Goal: Task Accomplishment & Management: Use online tool/utility

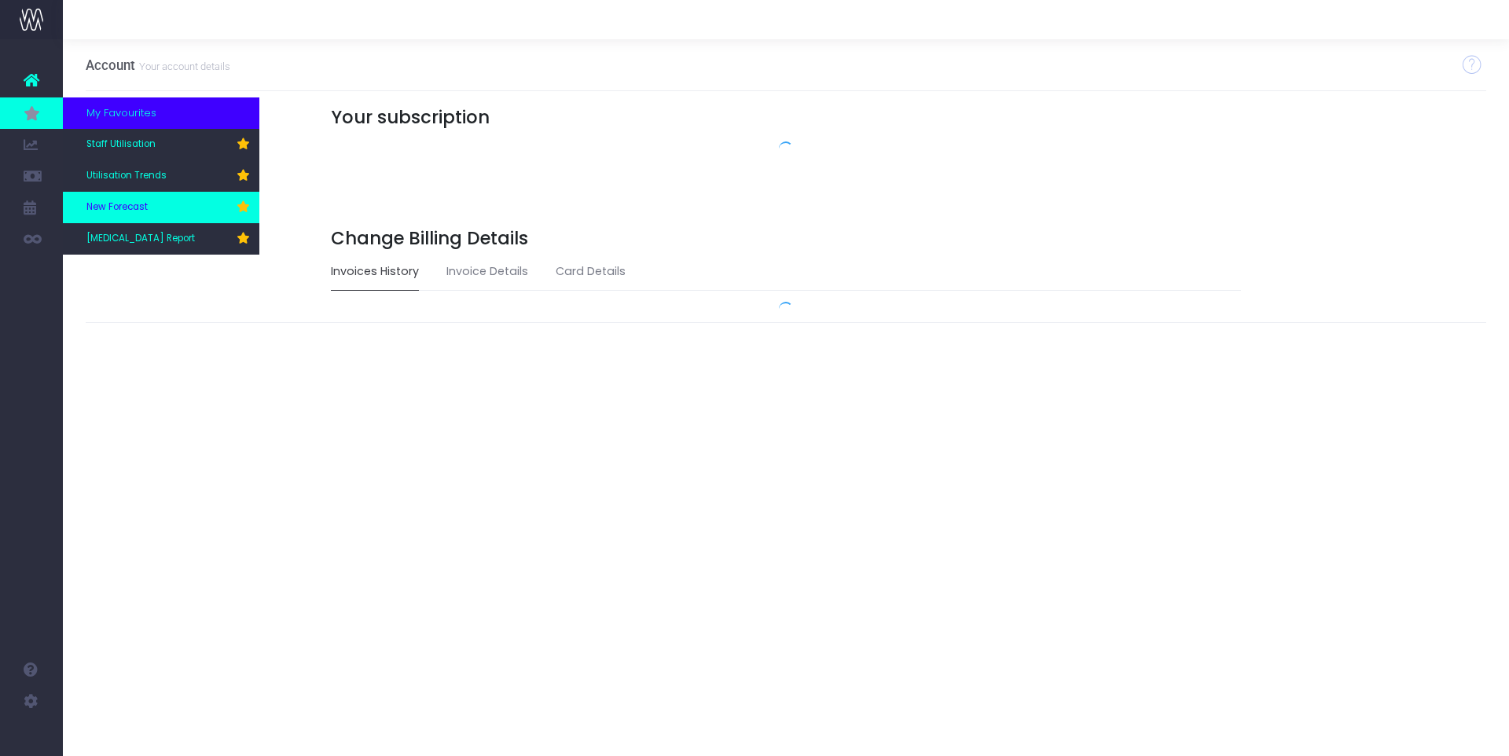
click at [108, 211] on span "New Forecast" at bounding box center [116, 207] width 61 height 14
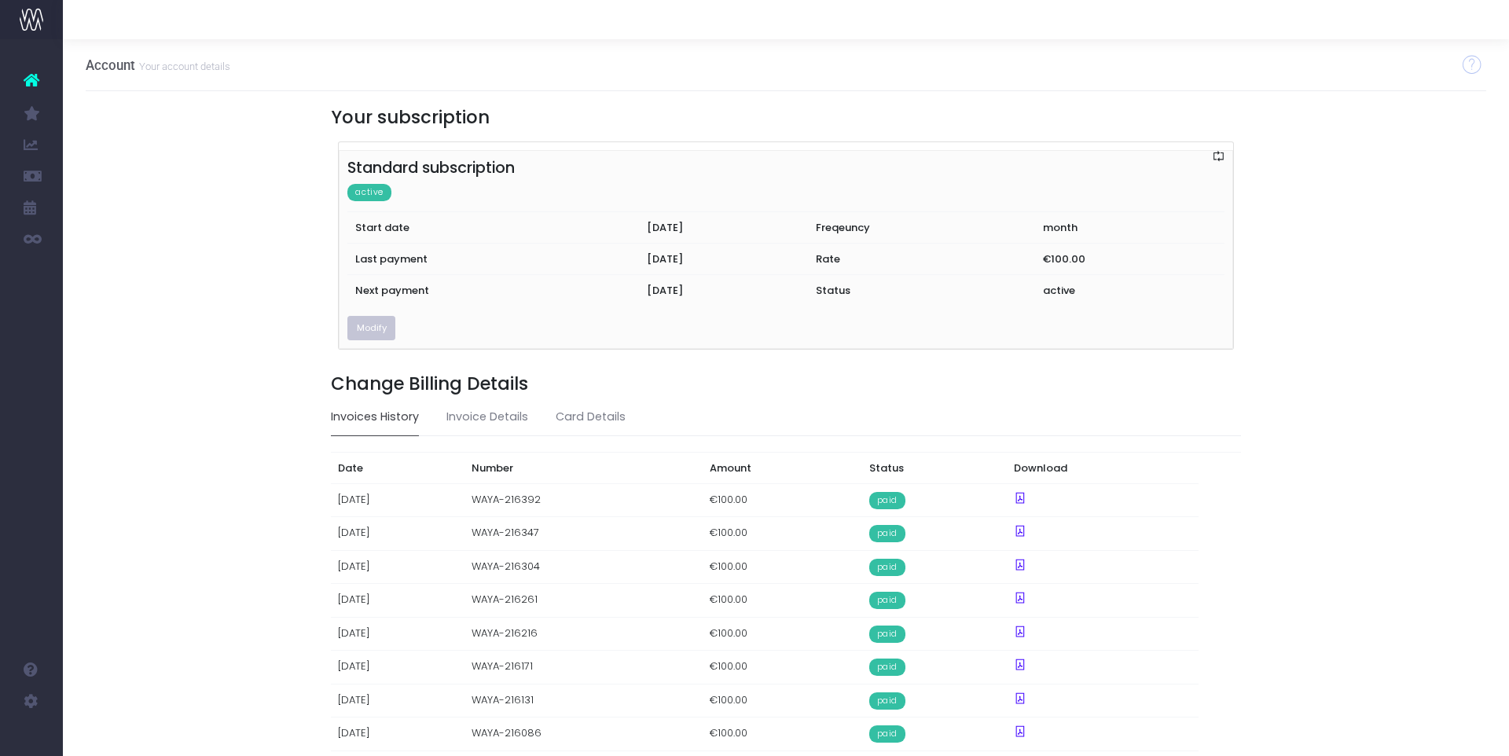
click at [371, 325] on button "Modify" at bounding box center [371, 328] width 48 height 24
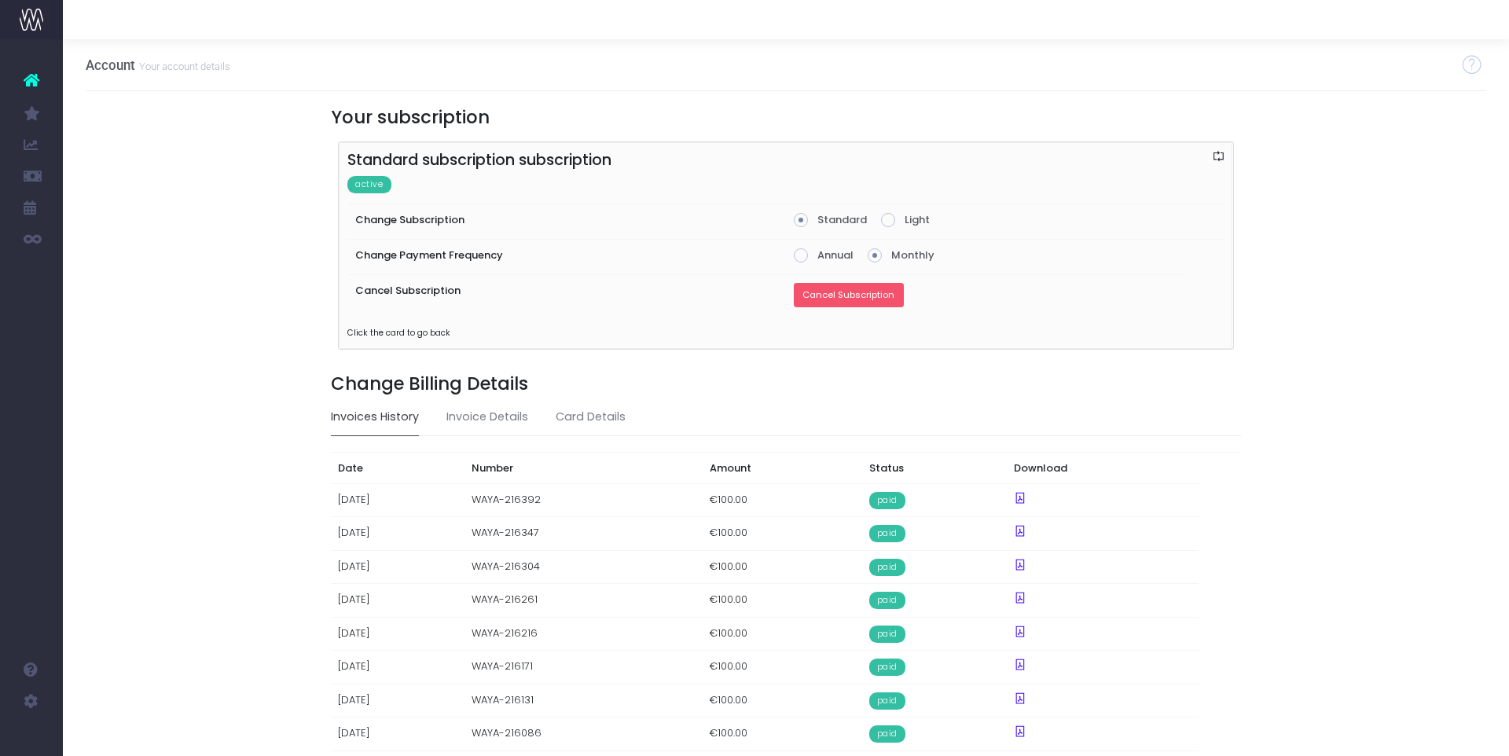
click at [879, 291] on button "Cancel Subscription" at bounding box center [849, 295] width 110 height 24
click at [958, 296] on button "Confirm Cancellation" at bounding box center [928, 295] width 116 height 24
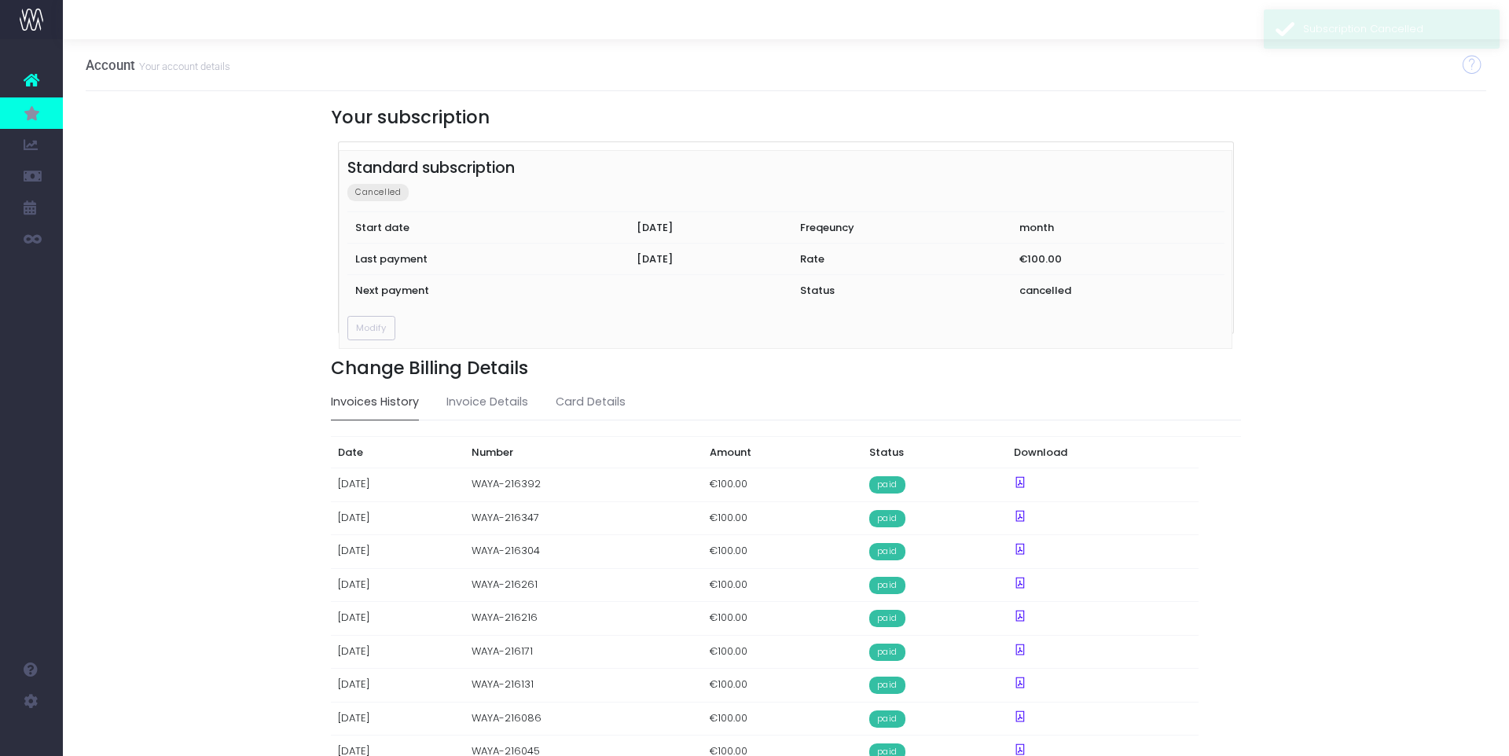
click at [39, 117] on icon at bounding box center [32, 113] width 16 height 17
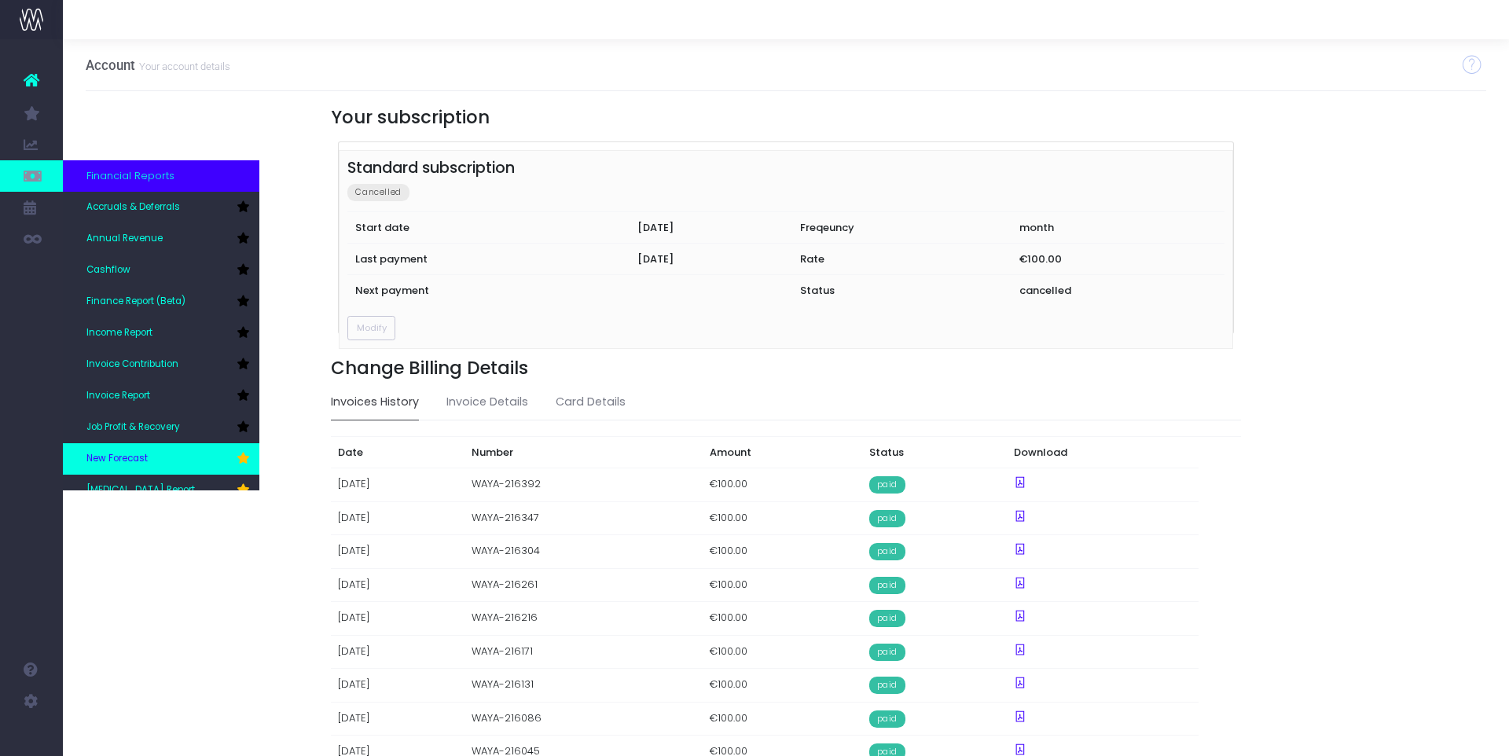
click at [131, 450] on link "New Forecast" at bounding box center [161, 458] width 196 height 31
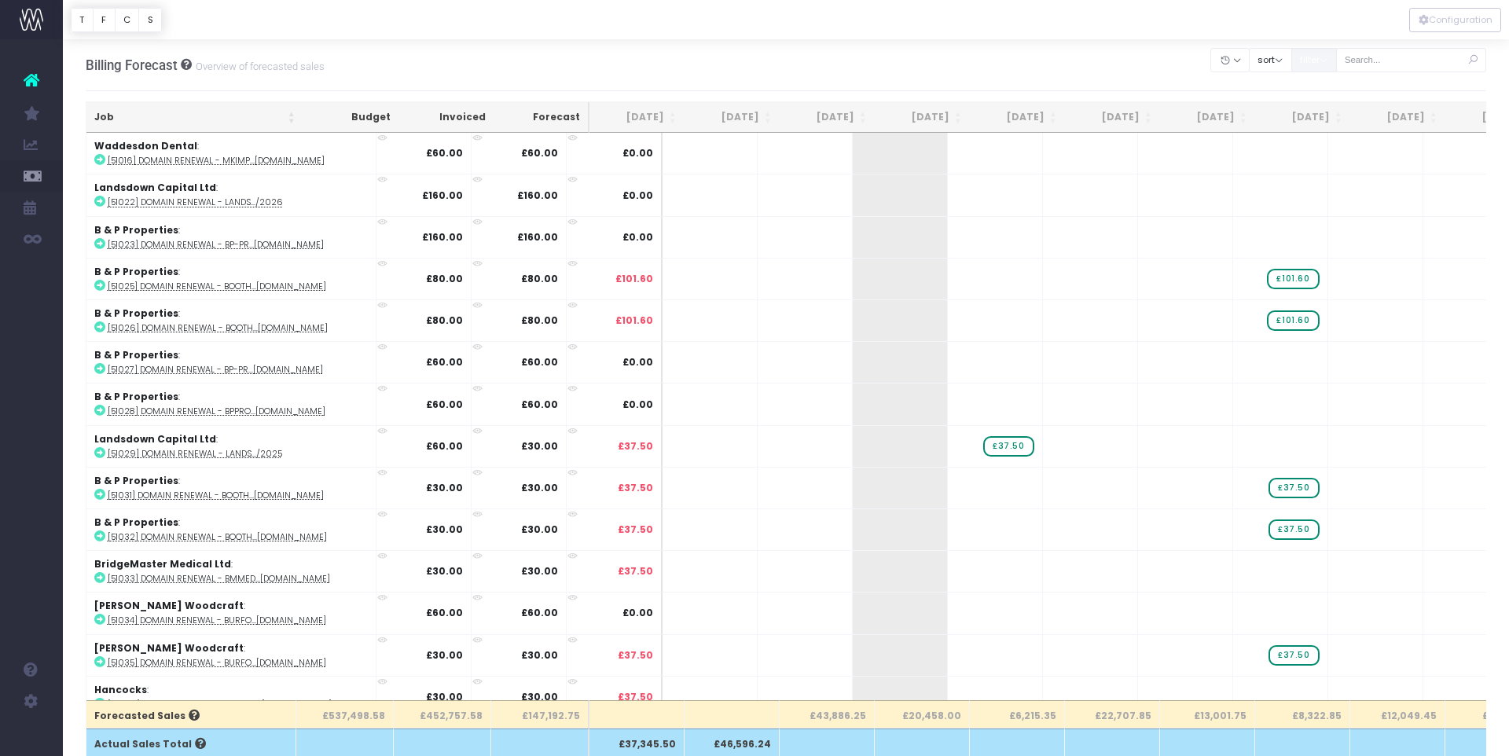
click at [1327, 60] on button "filter" at bounding box center [1314, 60] width 46 height 24
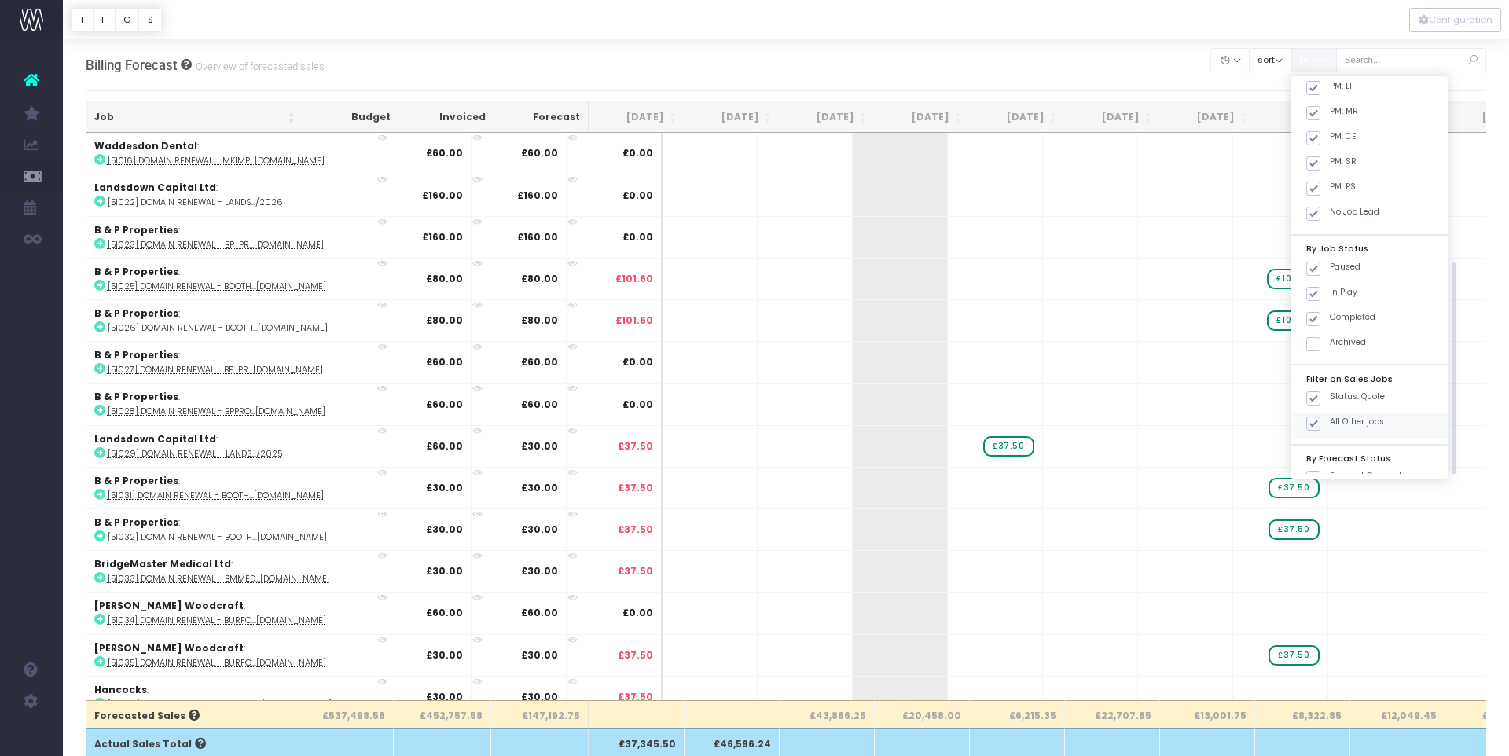
scroll to position [182, 0]
click at [1320, 364] on span at bounding box center [1313, 364] width 14 height 14
click at [1330, 364] on input "All Other jobs" at bounding box center [1335, 361] width 10 height 10
click at [1338, 491] on button "Apply" at bounding box center [1326, 491] width 47 height 26
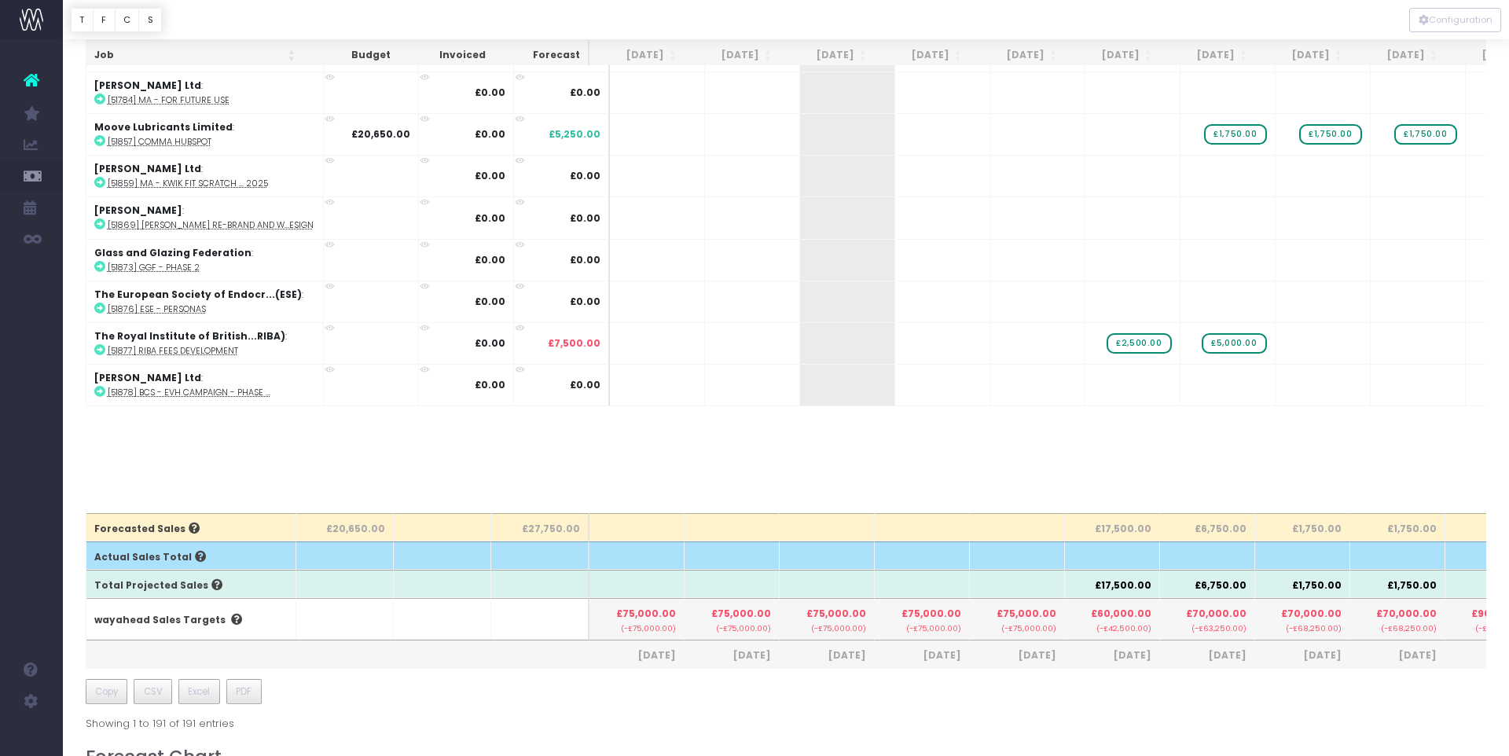
scroll to position [207, 0]
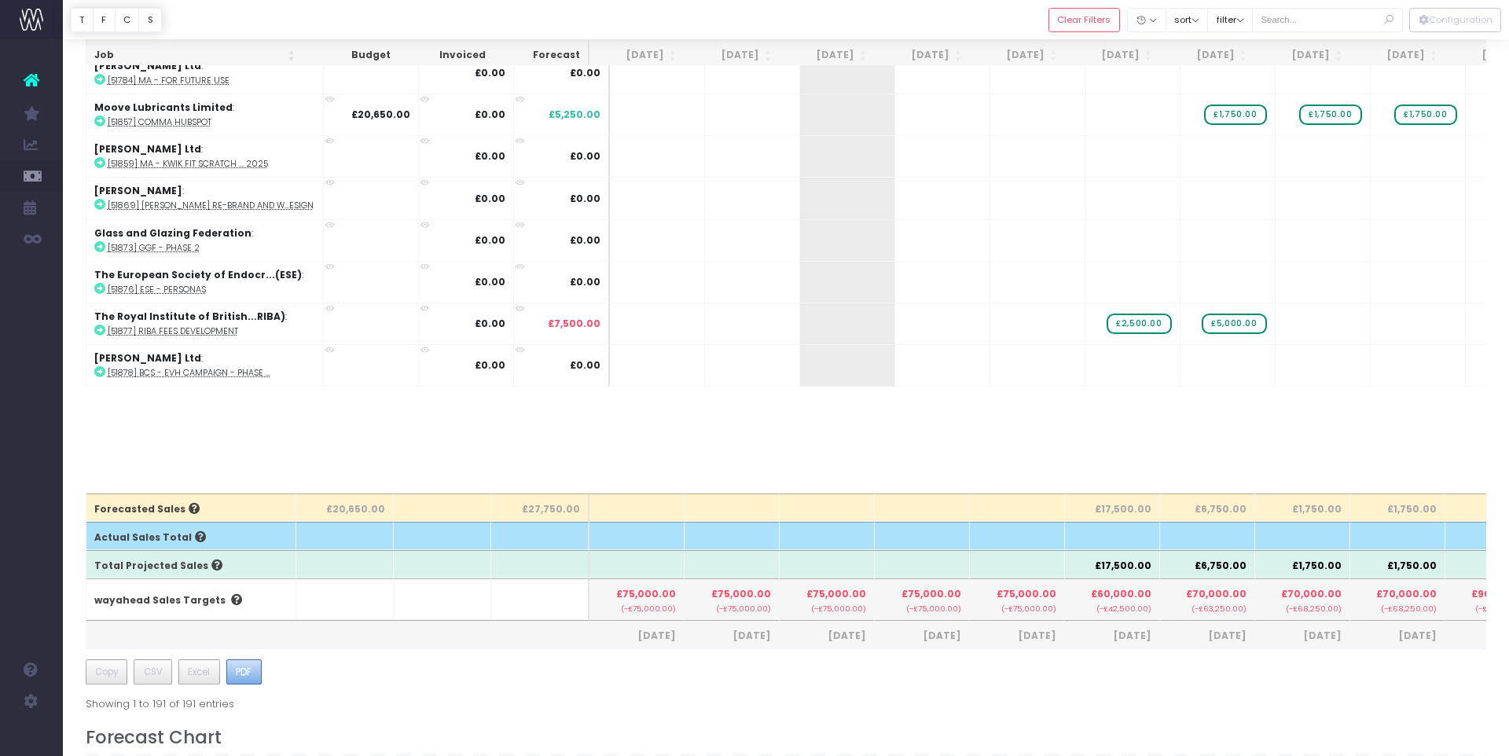
click at [238, 675] on span "PDF" at bounding box center [244, 672] width 16 height 14
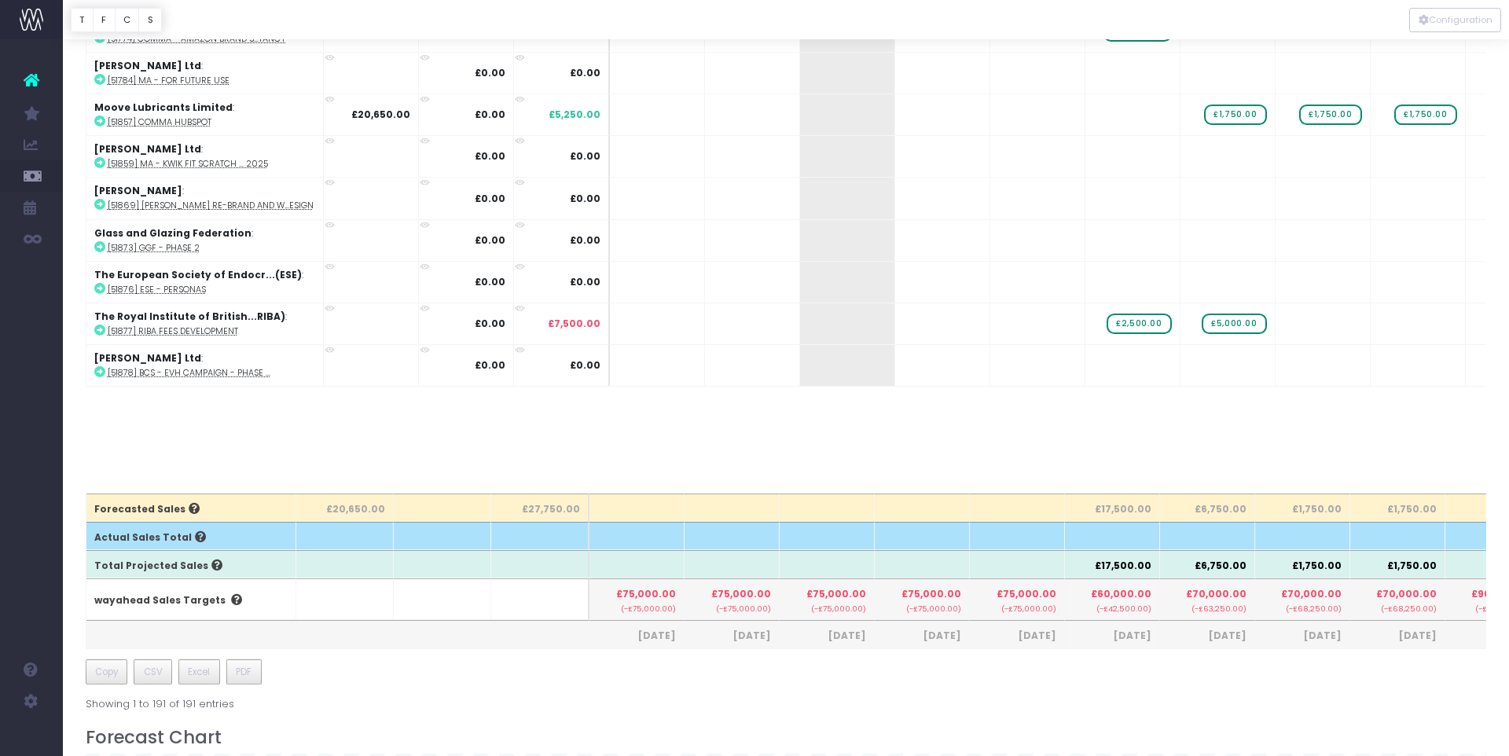
scroll to position [0, 0]
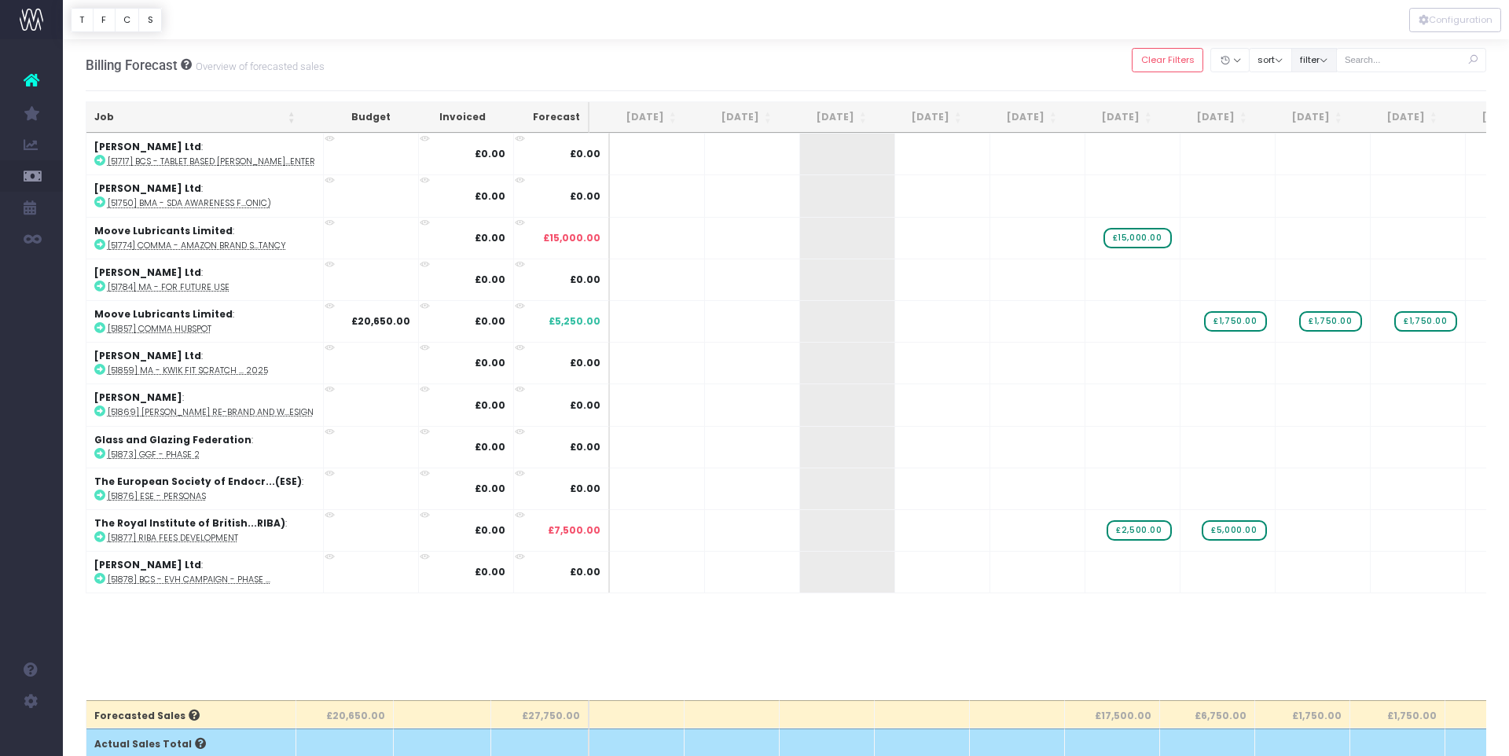
click at [1331, 57] on button "filter" at bounding box center [1314, 60] width 46 height 24
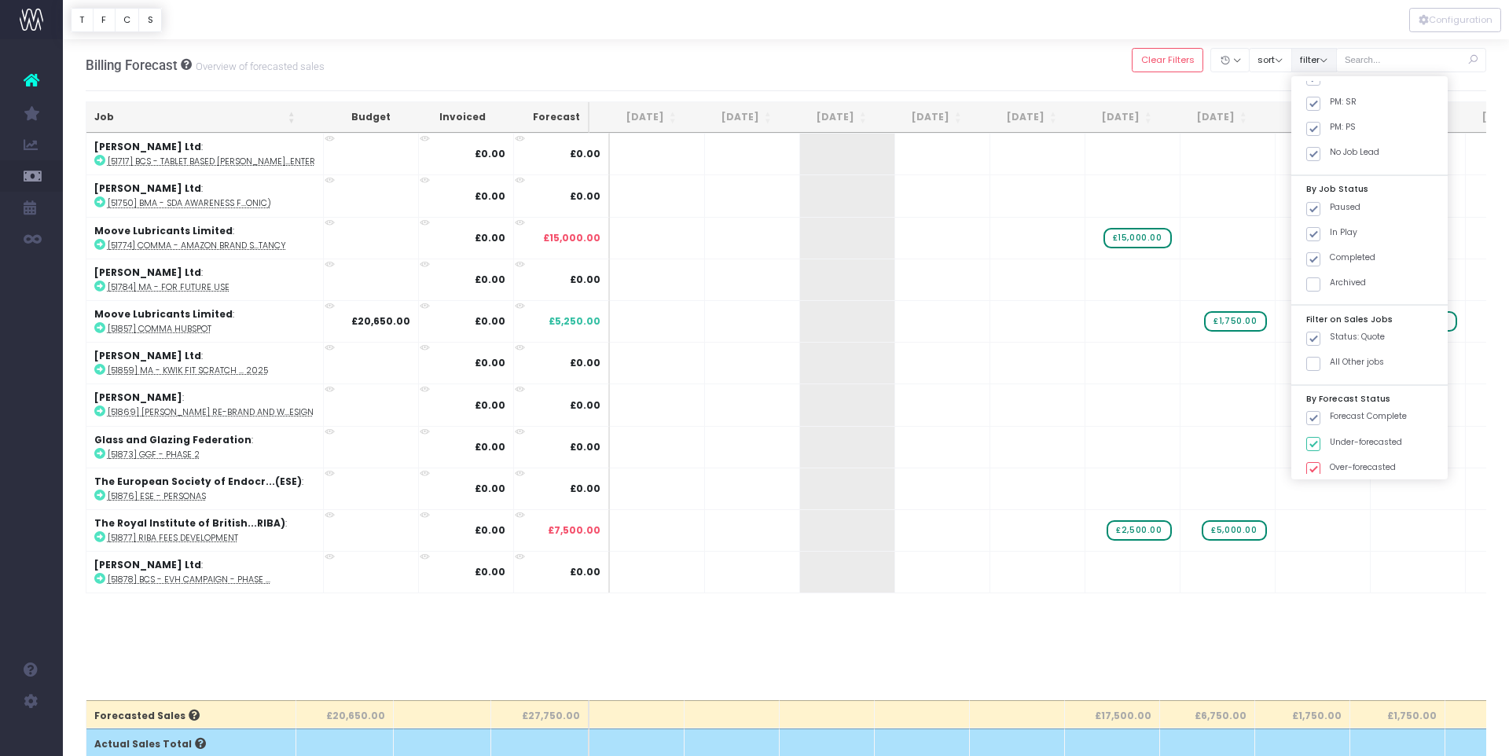
click at [1337, 61] on button "filter" at bounding box center [1314, 60] width 46 height 24
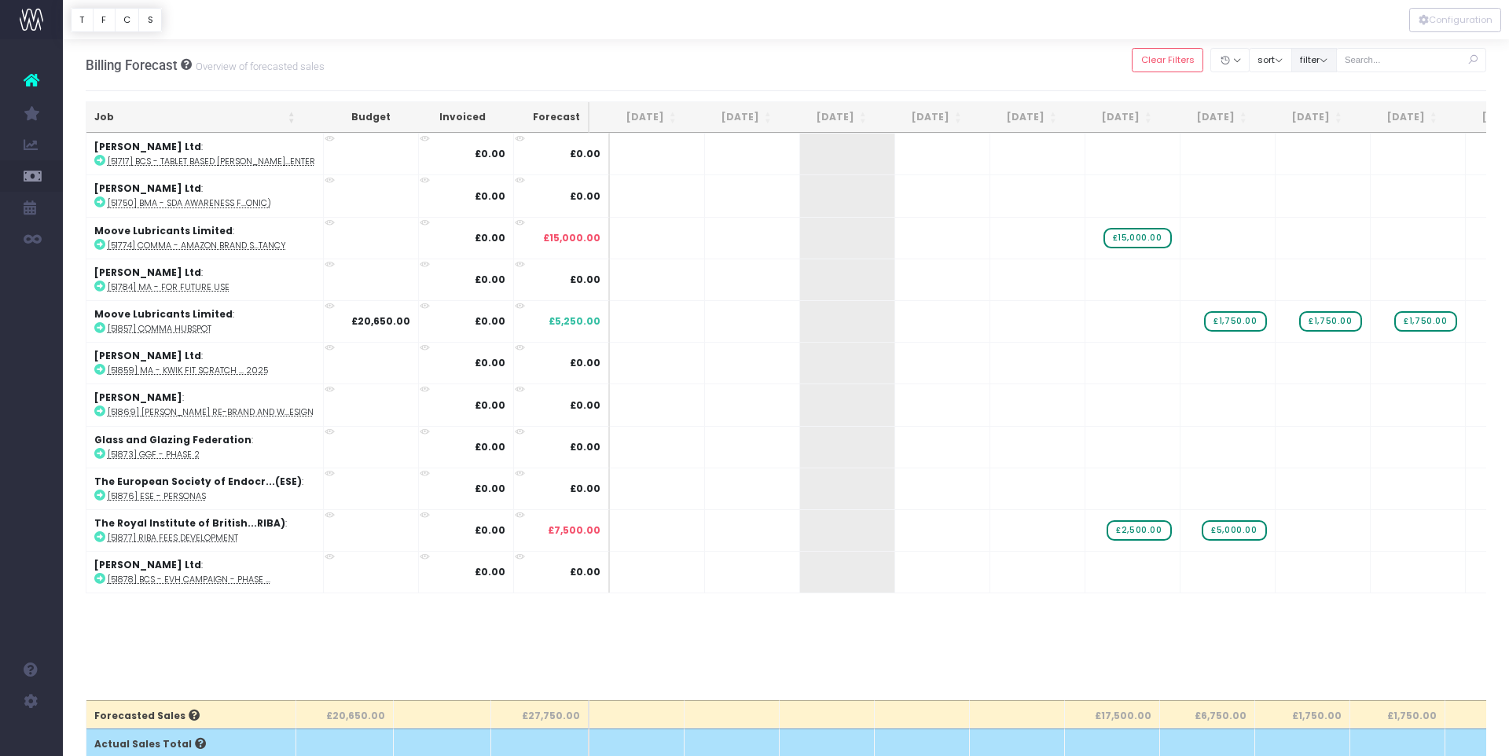
click at [1337, 61] on button "filter" at bounding box center [1314, 60] width 46 height 24
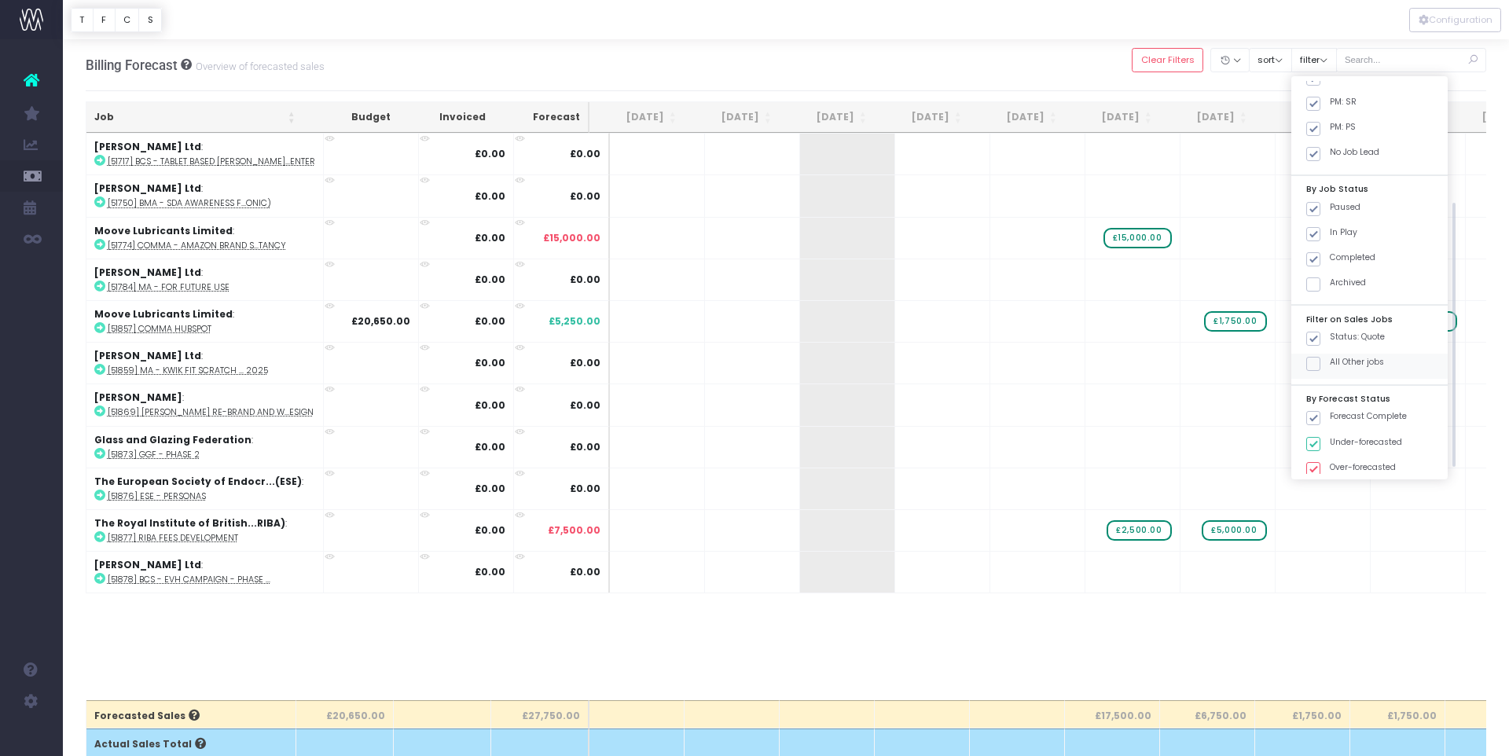
click at [1320, 361] on span at bounding box center [1313, 364] width 14 height 14
click at [1330, 361] on input "All Other jobs" at bounding box center [1335, 361] width 10 height 10
checkbox input "true"
click at [1320, 339] on span at bounding box center [1313, 339] width 14 height 14
click at [1330, 339] on input "Status: Quote" at bounding box center [1335, 336] width 10 height 10
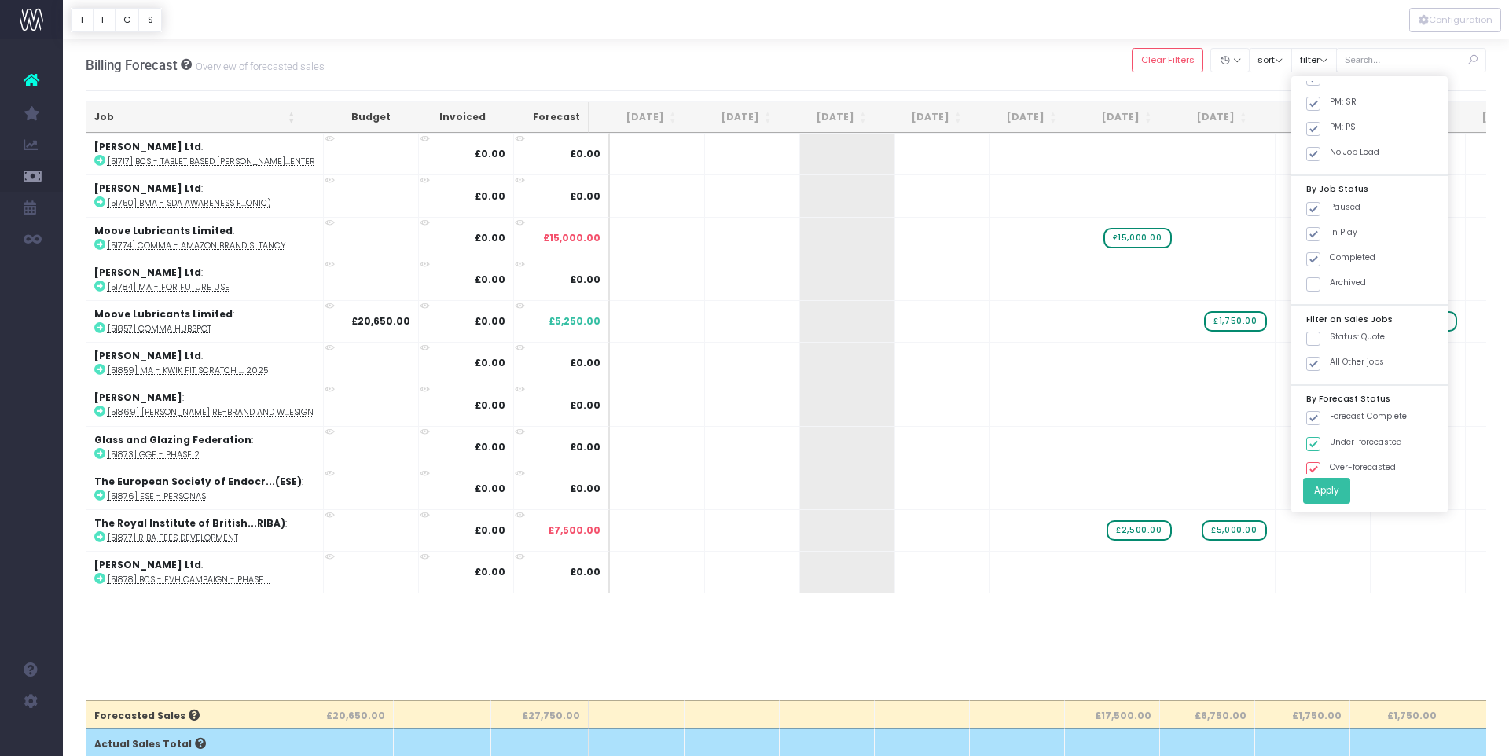
click at [1347, 489] on button "Apply" at bounding box center [1326, 491] width 47 height 26
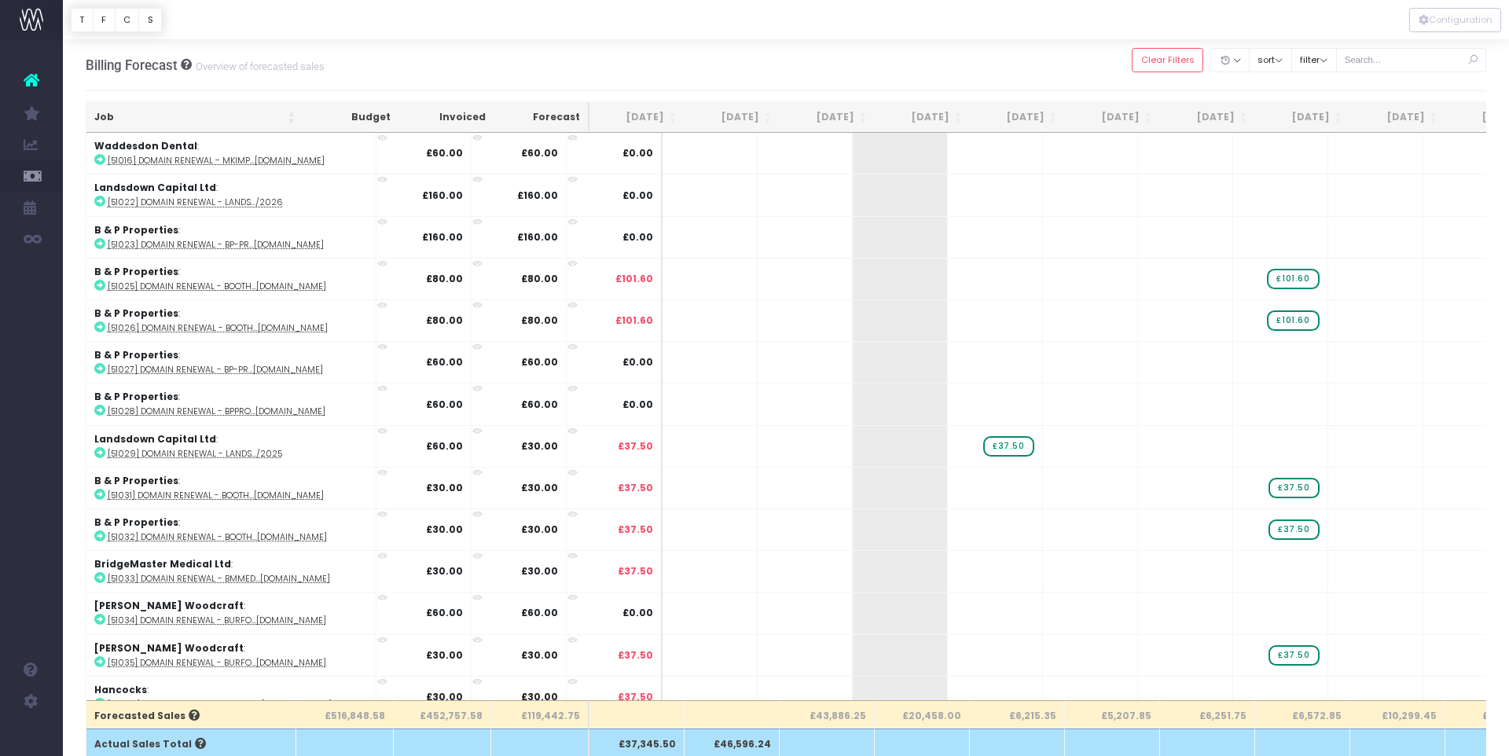
click at [945, 116] on th "[DATE]" at bounding box center [922, 117] width 95 height 31
click at [959, 106] on th "[DATE]" at bounding box center [922, 117] width 95 height 31
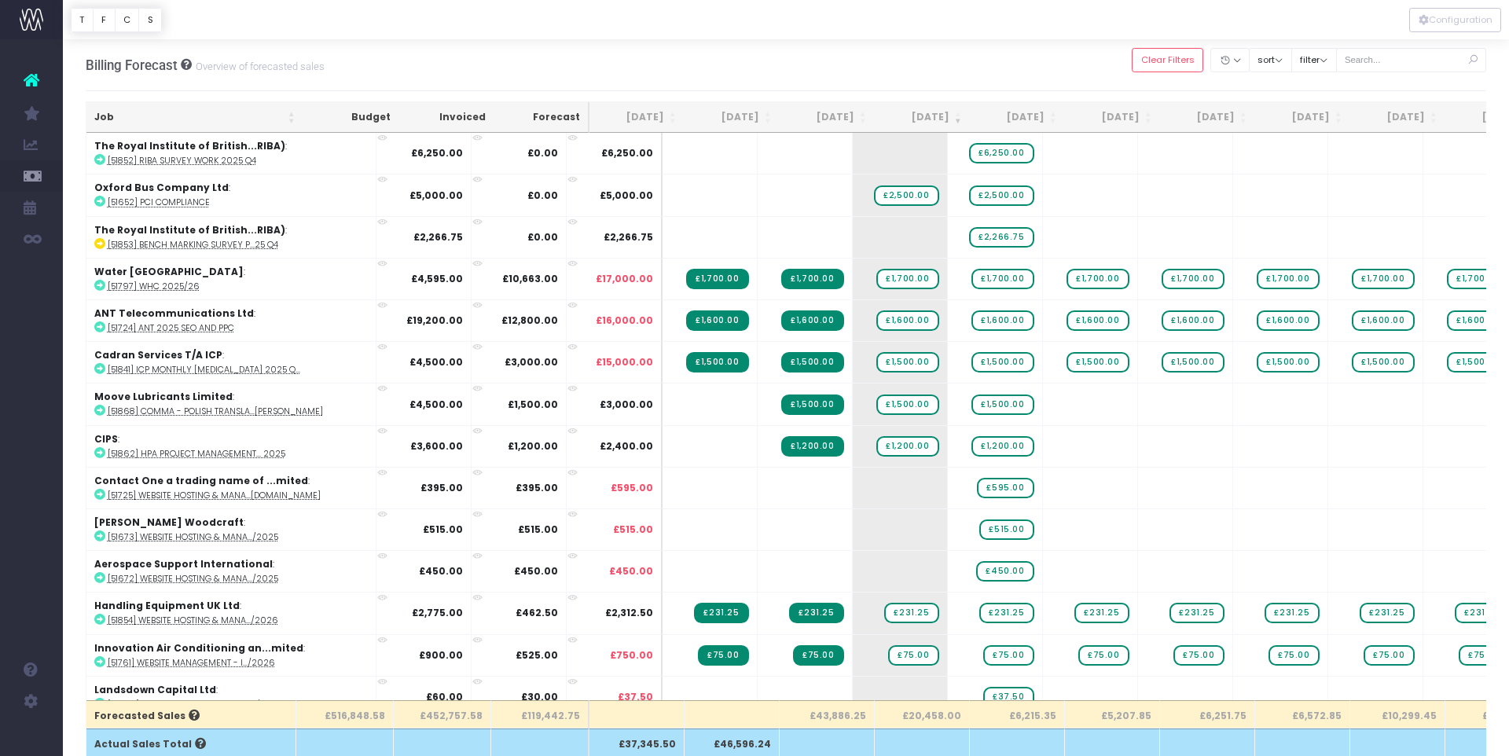
click at [956, 115] on th "[DATE]" at bounding box center [922, 117] width 95 height 31
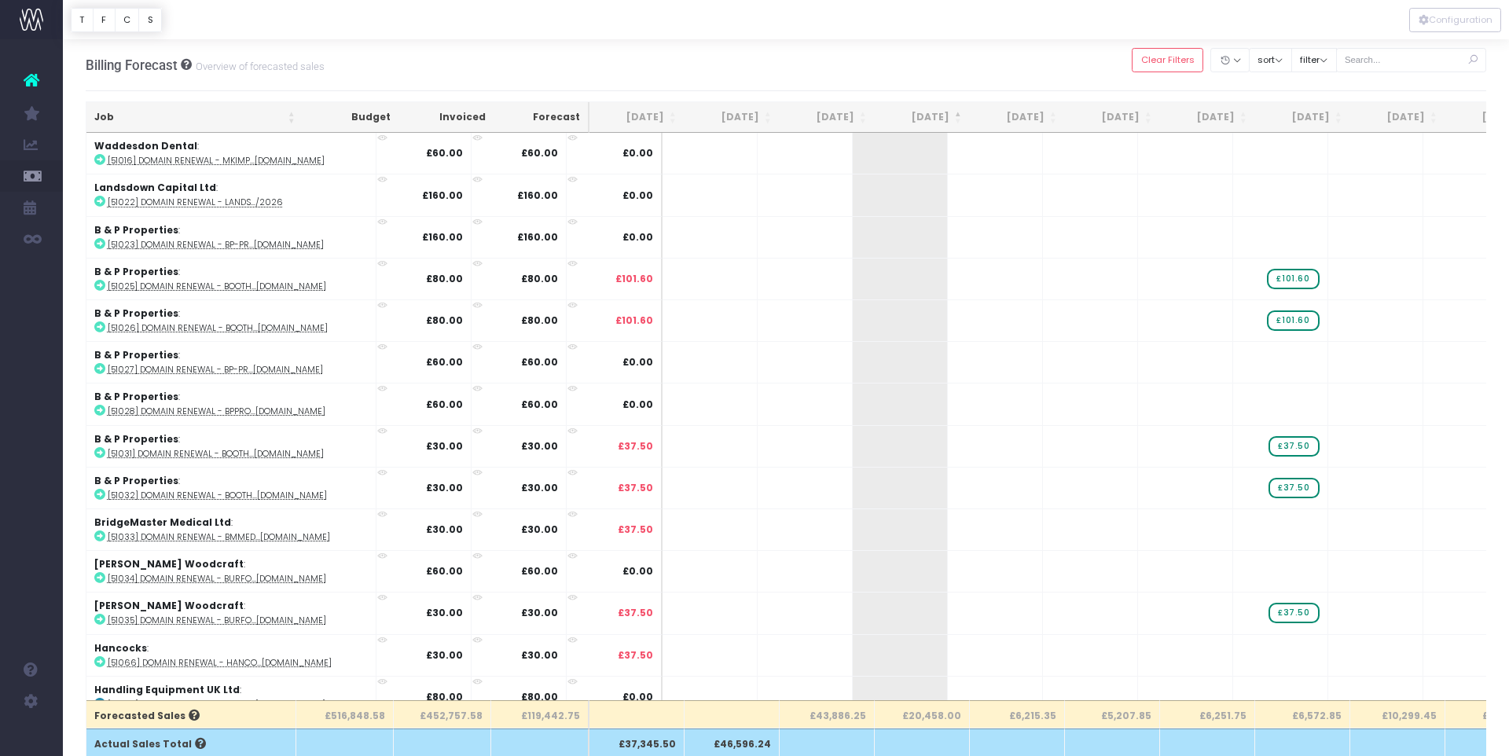
click at [956, 115] on th "[DATE]" at bounding box center [922, 117] width 95 height 31
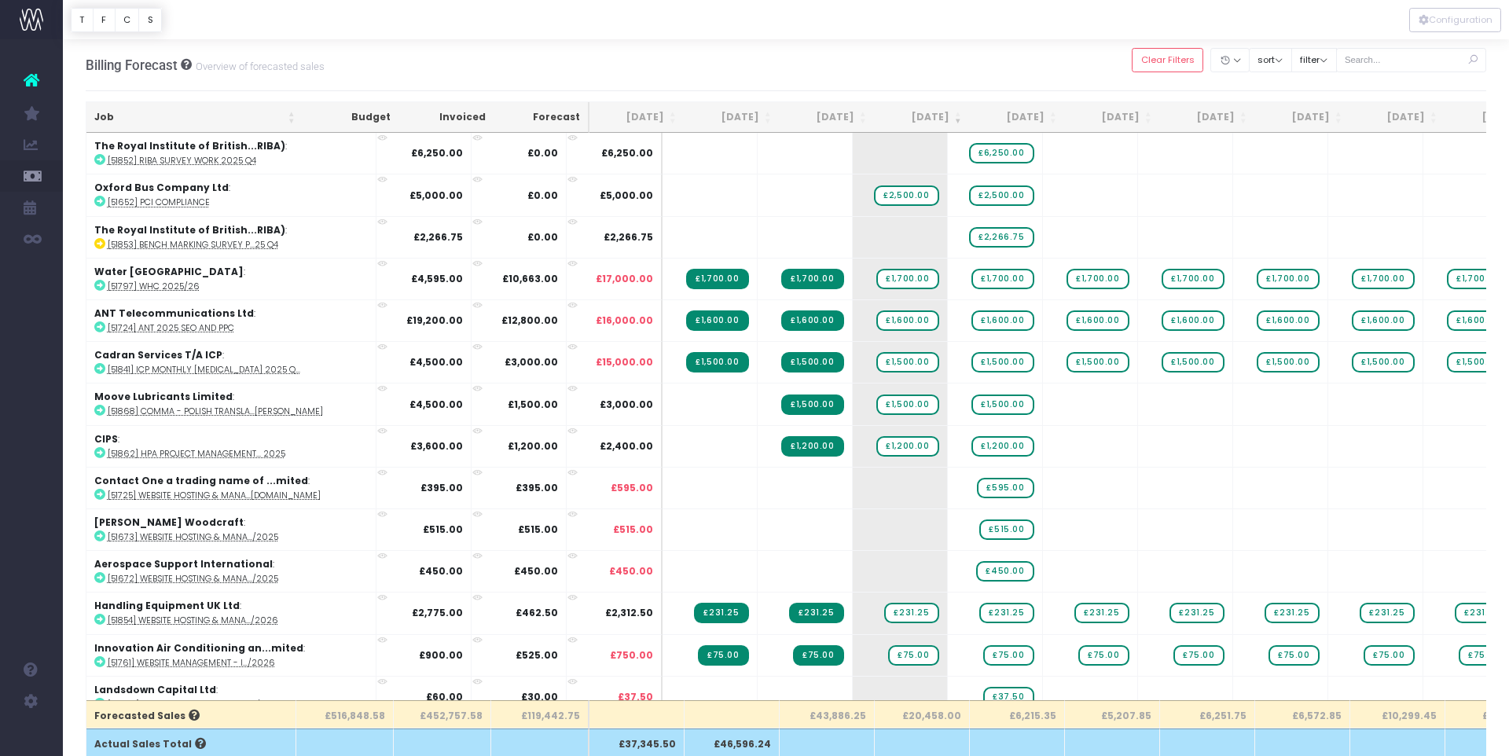
click at [864, 115] on th "[DATE]" at bounding box center [827, 117] width 95 height 31
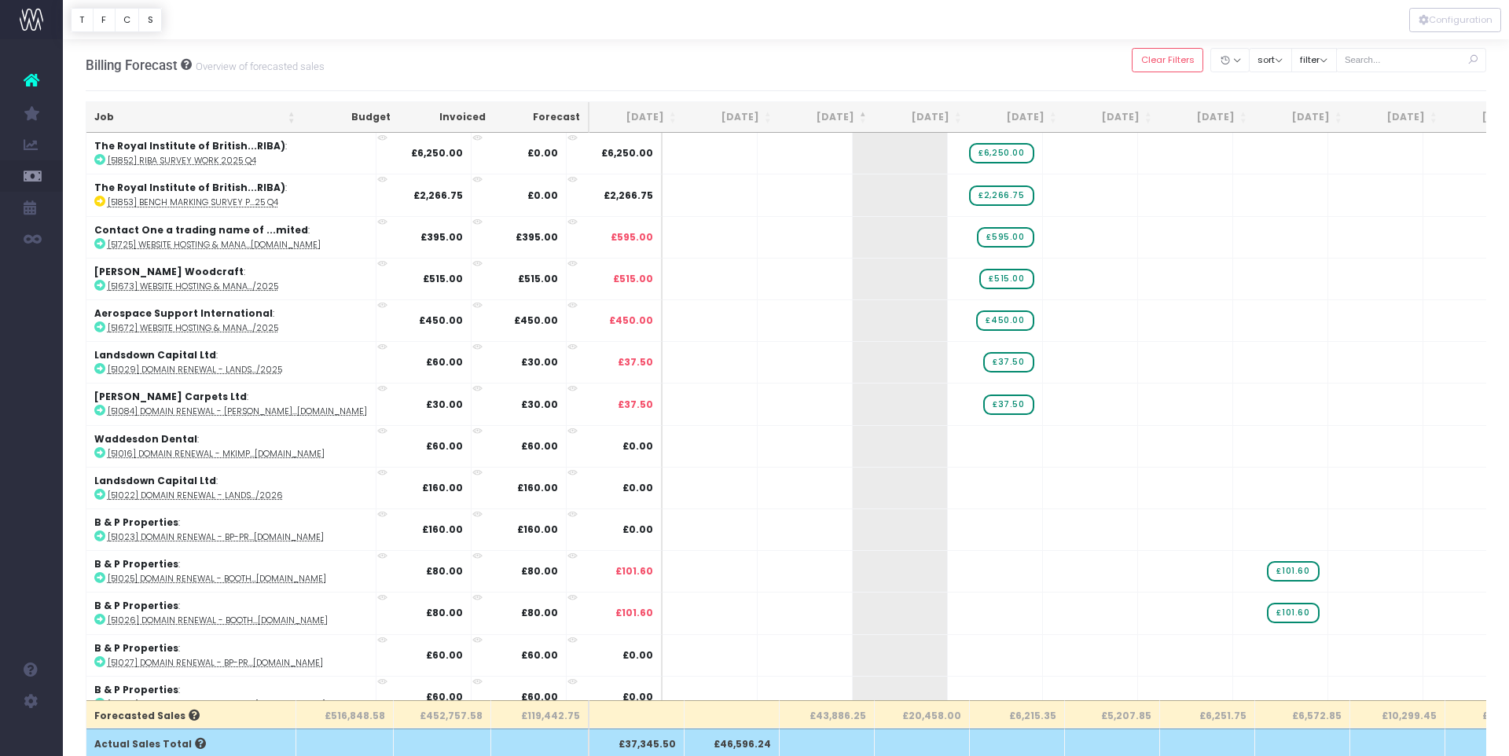
click at [864, 115] on th "[DATE]" at bounding box center [827, 117] width 95 height 31
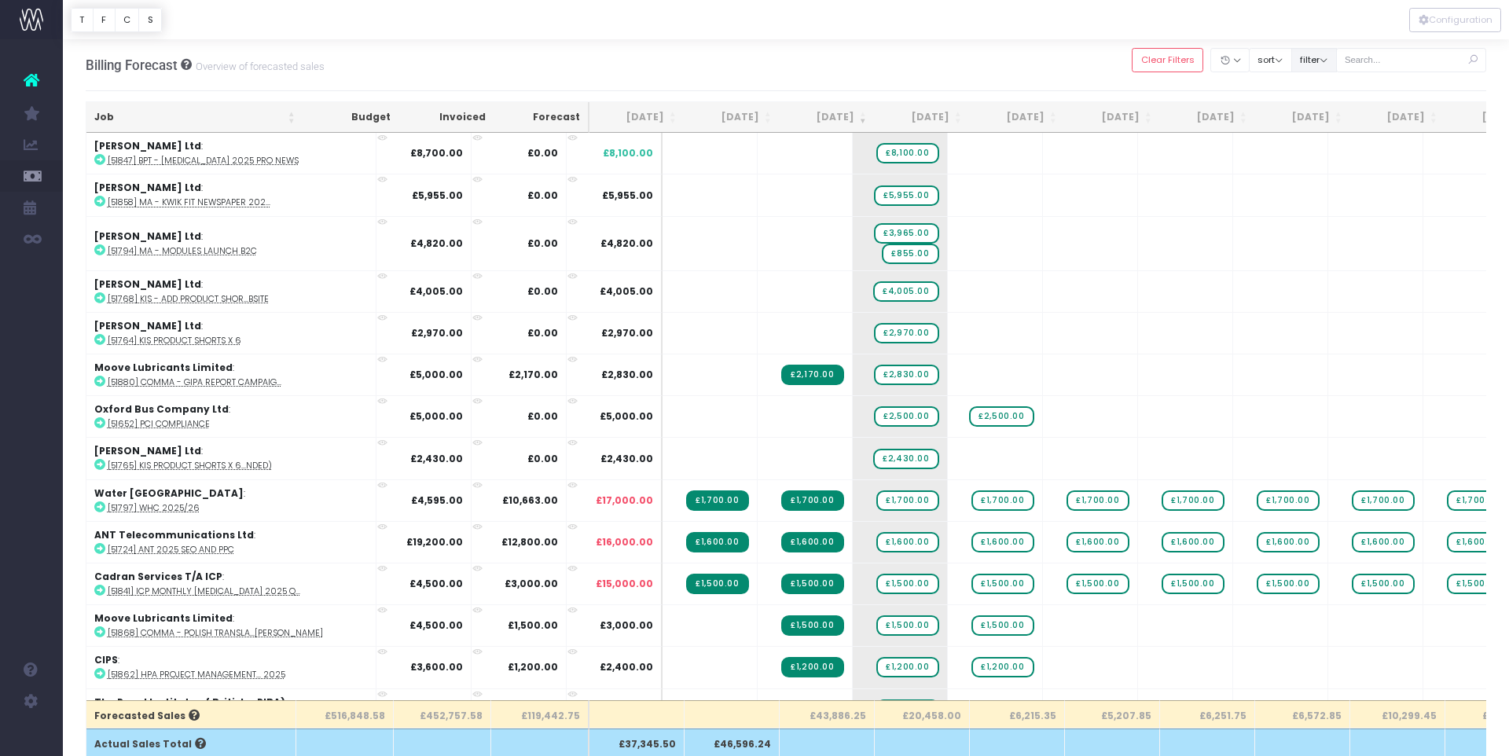
click at [1334, 64] on button "filter" at bounding box center [1314, 60] width 46 height 24
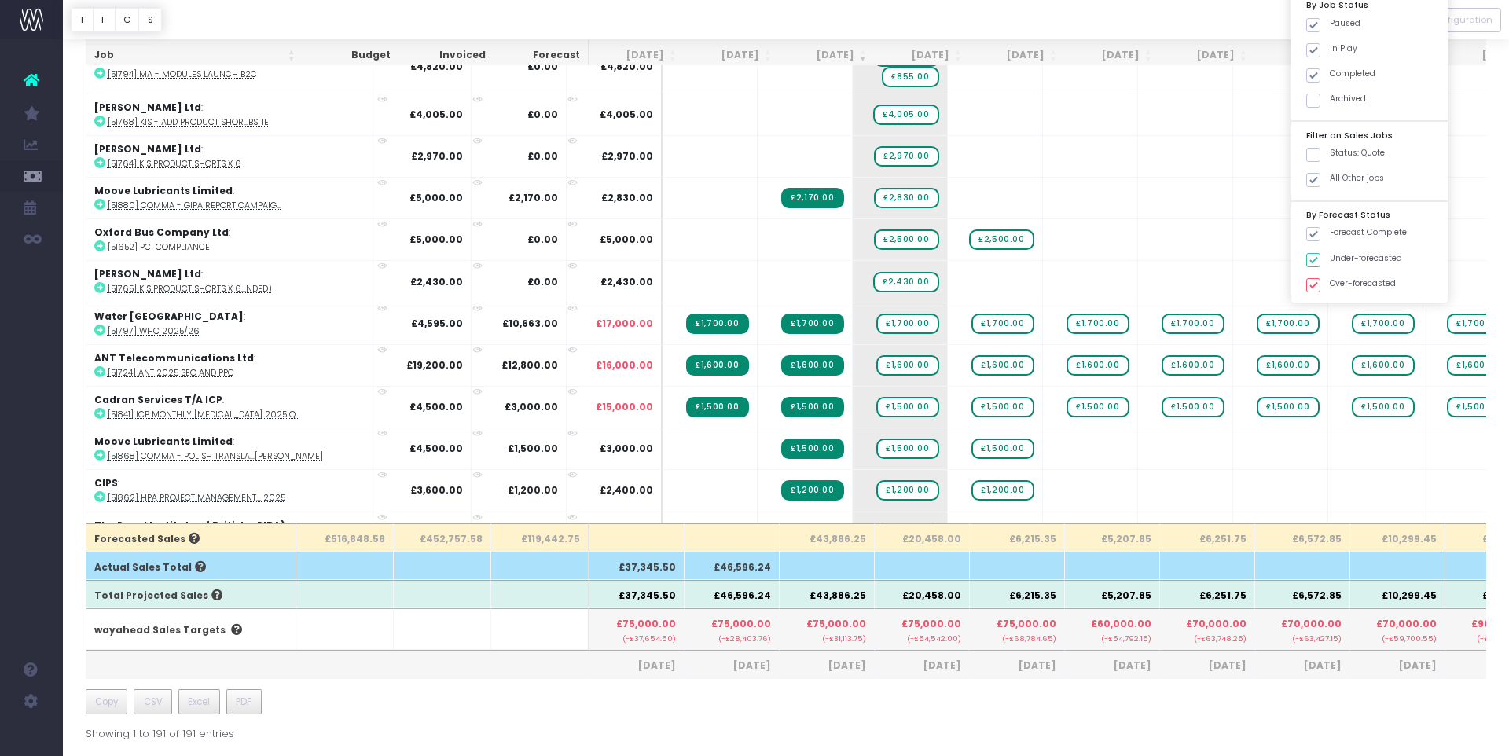
scroll to position [303, 0]
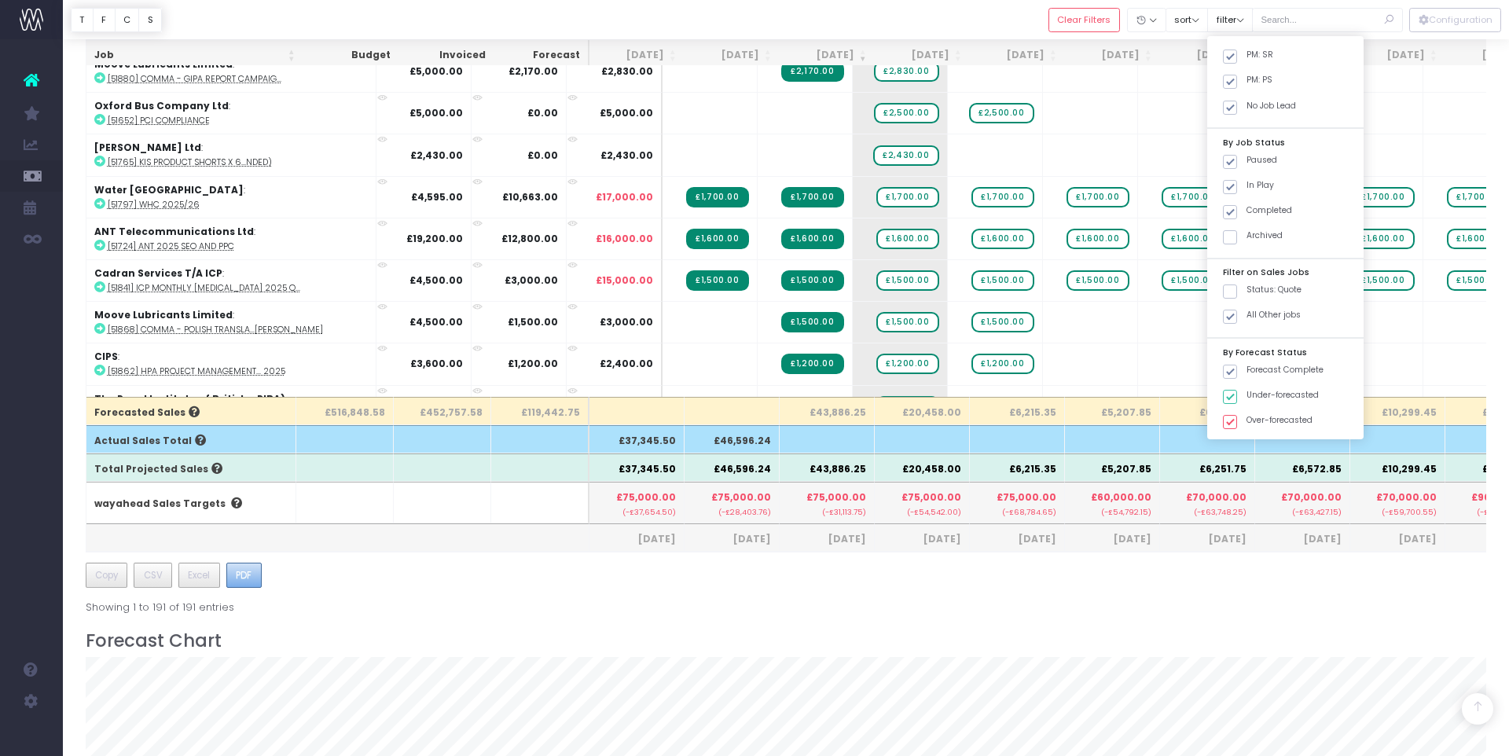
click at [253, 574] on button "PDF" at bounding box center [243, 575] width 35 height 25
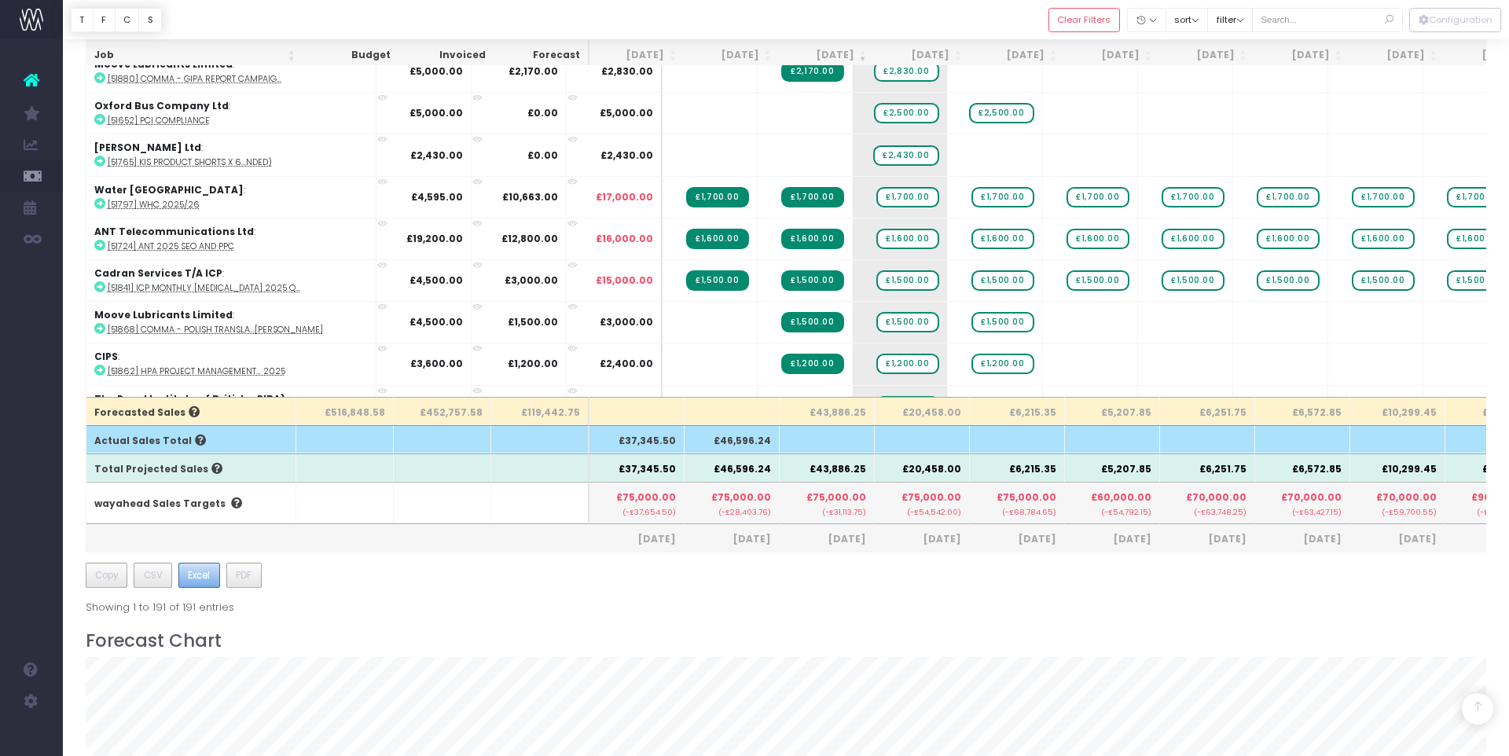
click at [202, 575] on span "Excel" at bounding box center [199, 575] width 22 height 14
click at [1253, 21] on button "filter" at bounding box center [1230, 20] width 46 height 24
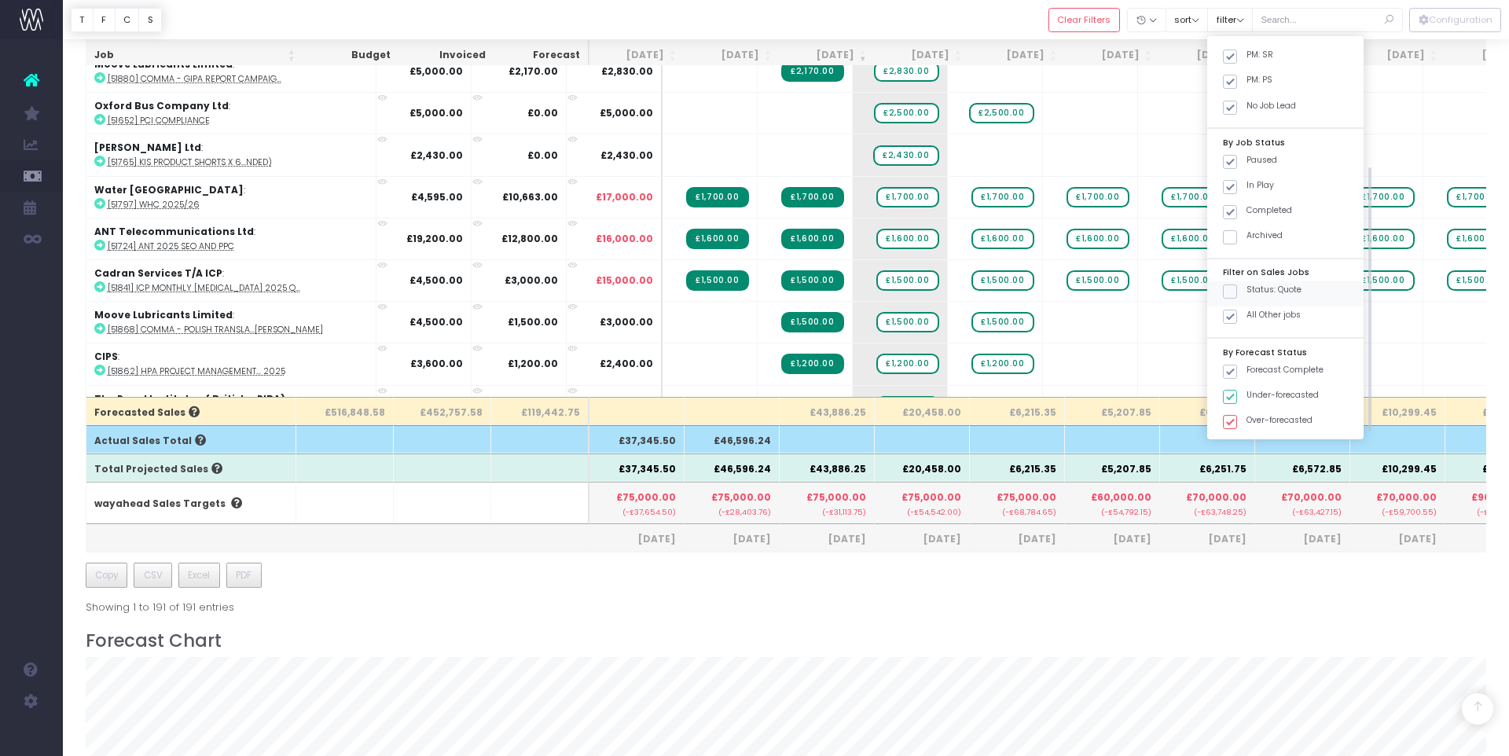
click at [1237, 290] on span at bounding box center [1230, 291] width 14 height 14
click at [1246, 290] on input "Status: Quote" at bounding box center [1251, 289] width 10 height 10
checkbox input "true"
click at [1237, 312] on span at bounding box center [1230, 317] width 14 height 14
click at [1249, 312] on input "All Other jobs" at bounding box center [1251, 314] width 10 height 10
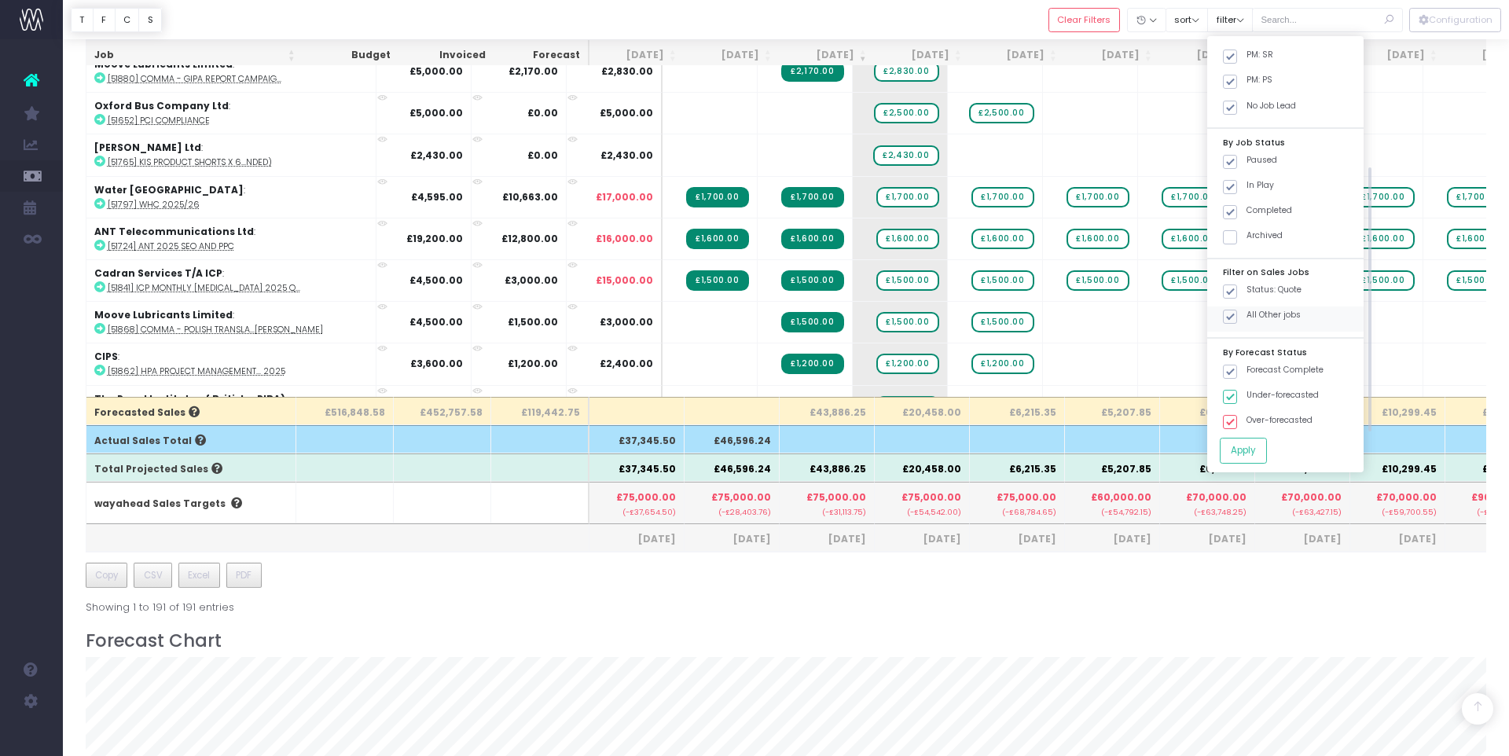
checkbox input "false"
click at [1261, 443] on button "Apply" at bounding box center [1243, 451] width 47 height 26
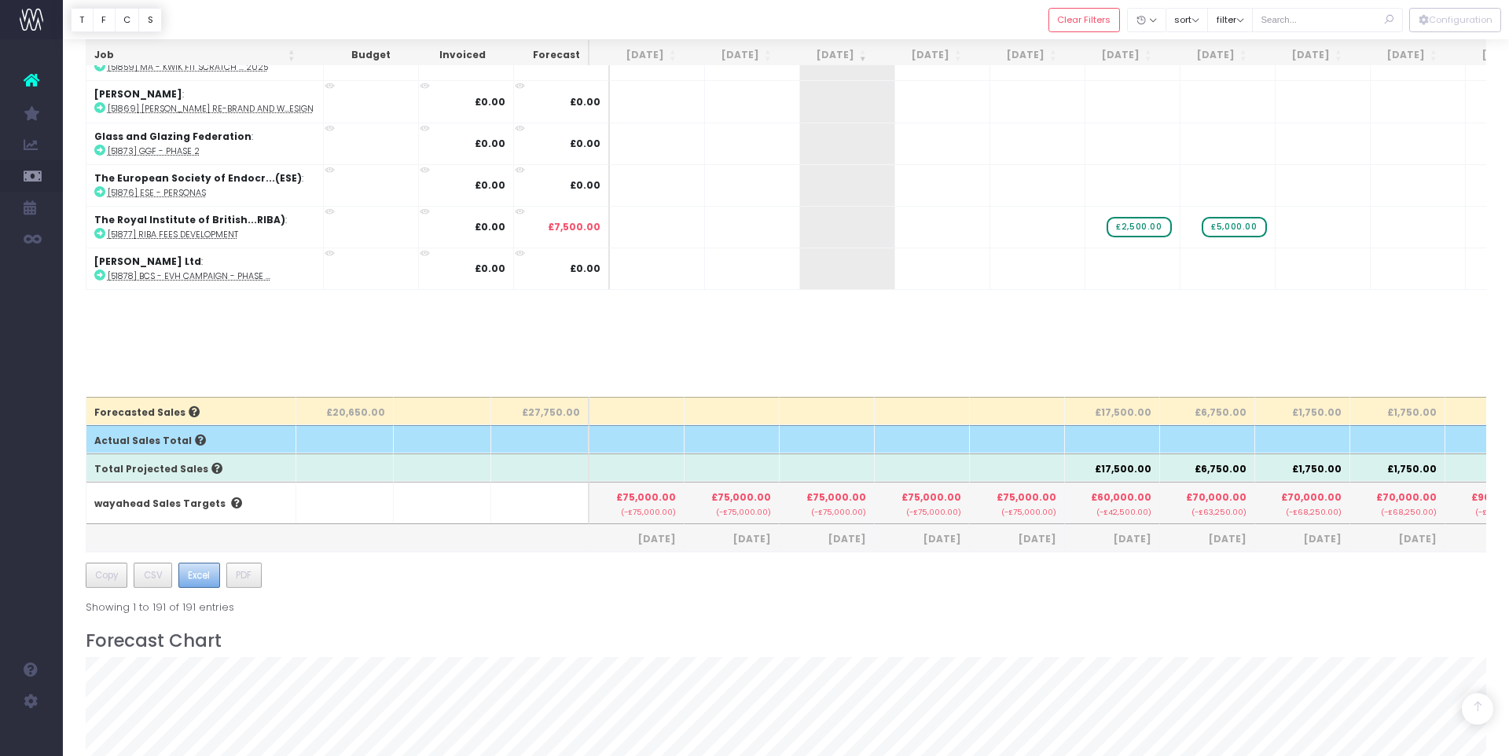
click at [196, 575] on span "Excel" at bounding box center [199, 575] width 22 height 14
